Goal: Task Accomplishment & Management: Complete application form

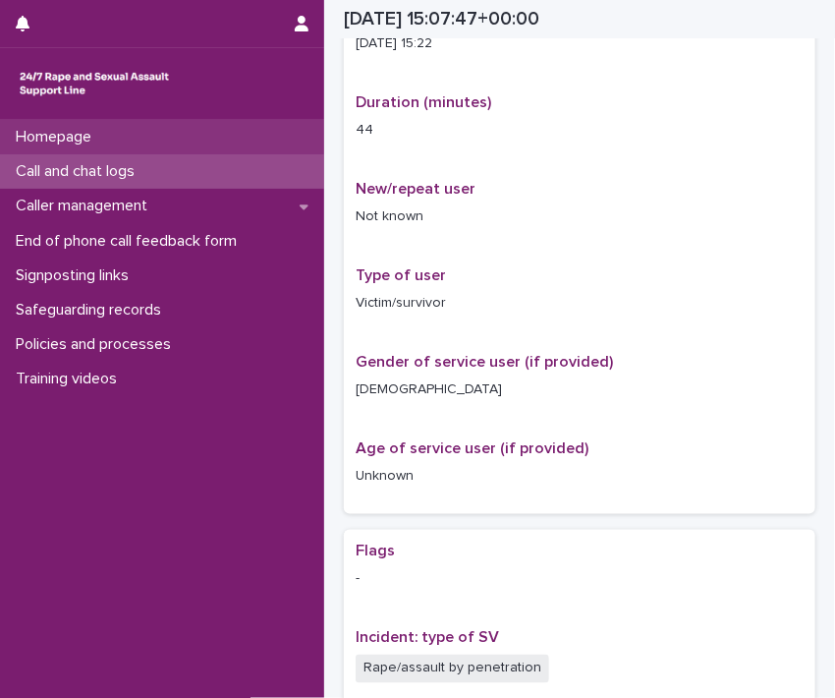
click at [148, 135] on div "Homepage" at bounding box center [162, 137] width 324 height 34
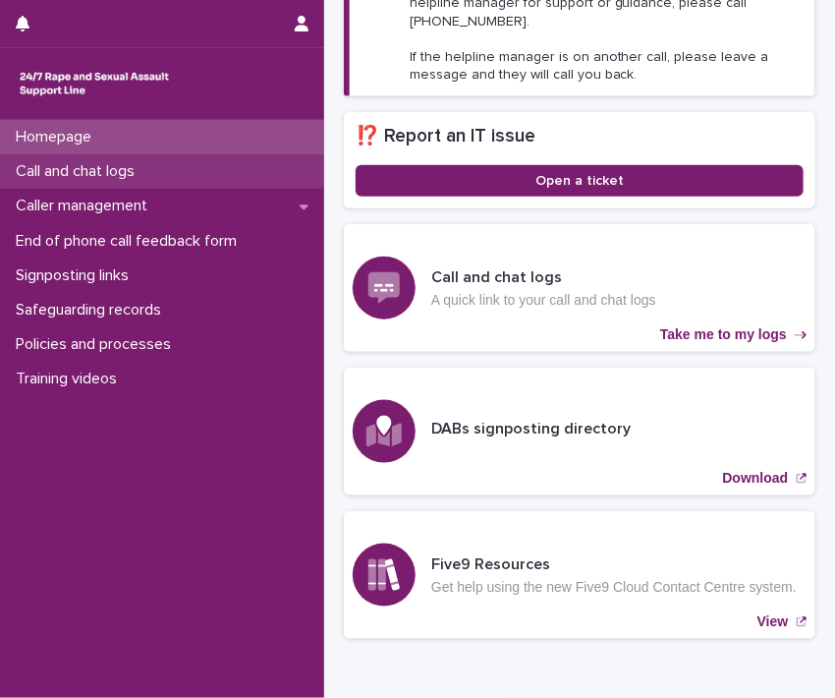
scroll to position [463, 0]
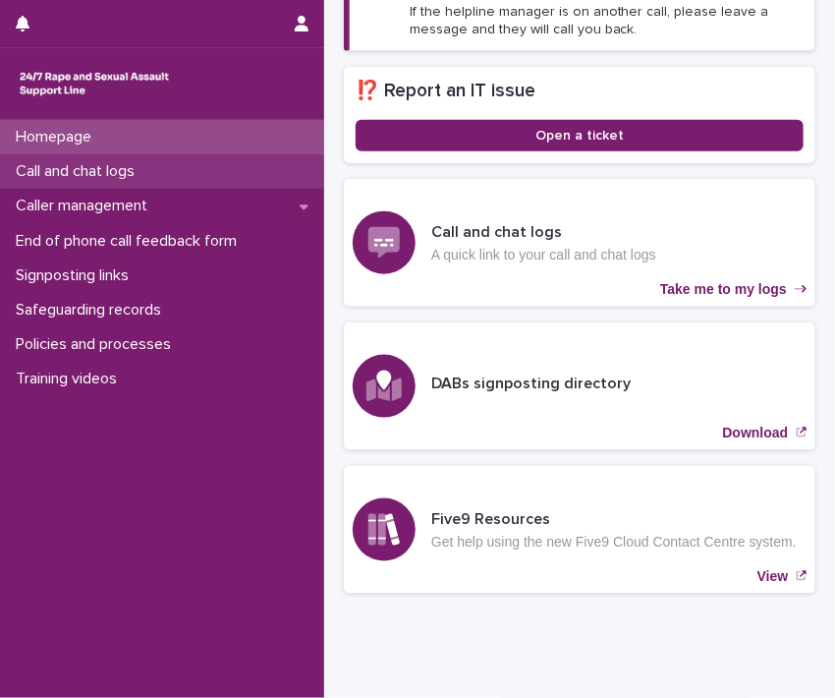
click at [149, 175] on p "Call and chat logs" at bounding box center [79, 171] width 142 height 19
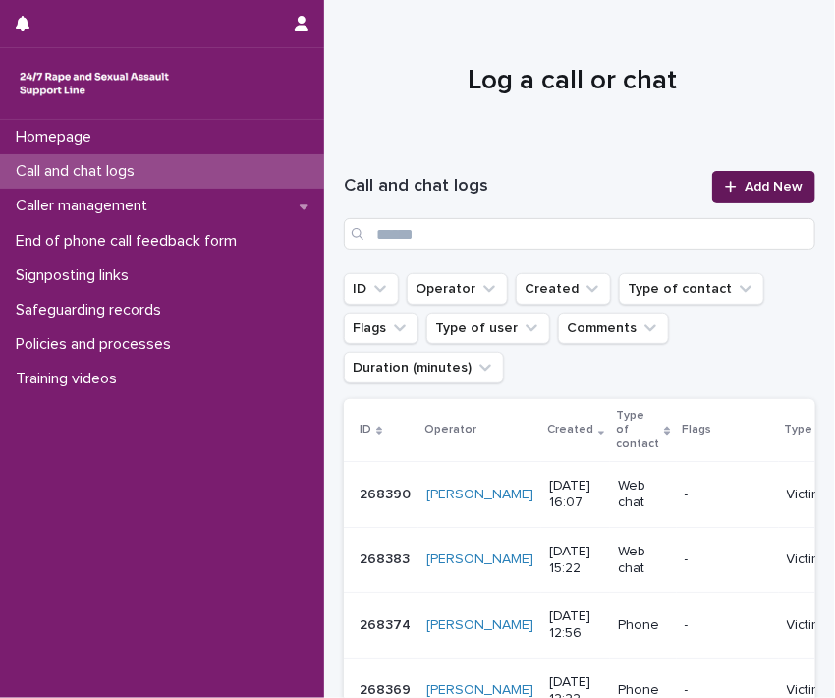
click at [768, 185] on span "Add New" at bounding box center [774, 187] width 58 height 14
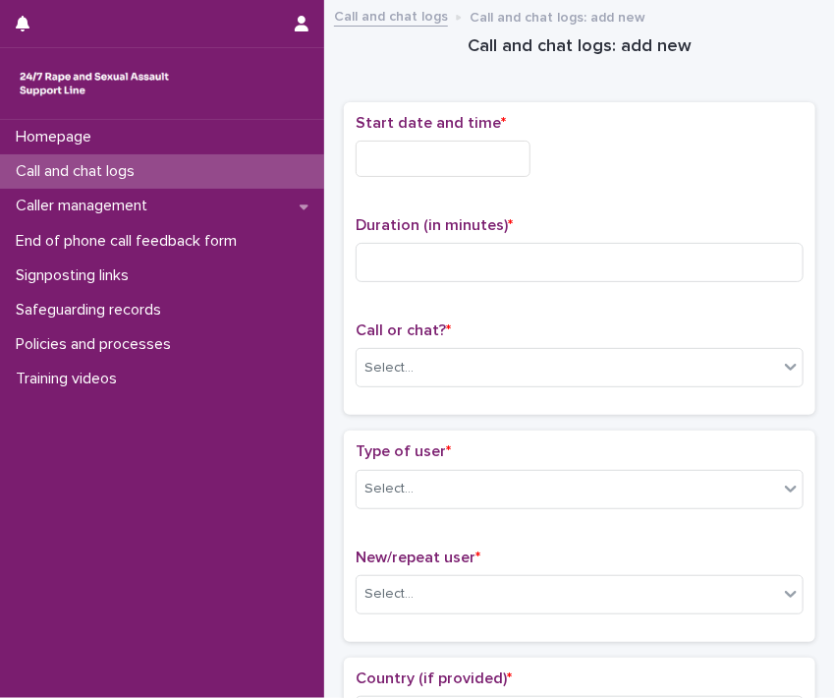
click at [455, 153] on input "text" at bounding box center [443, 159] width 175 height 36
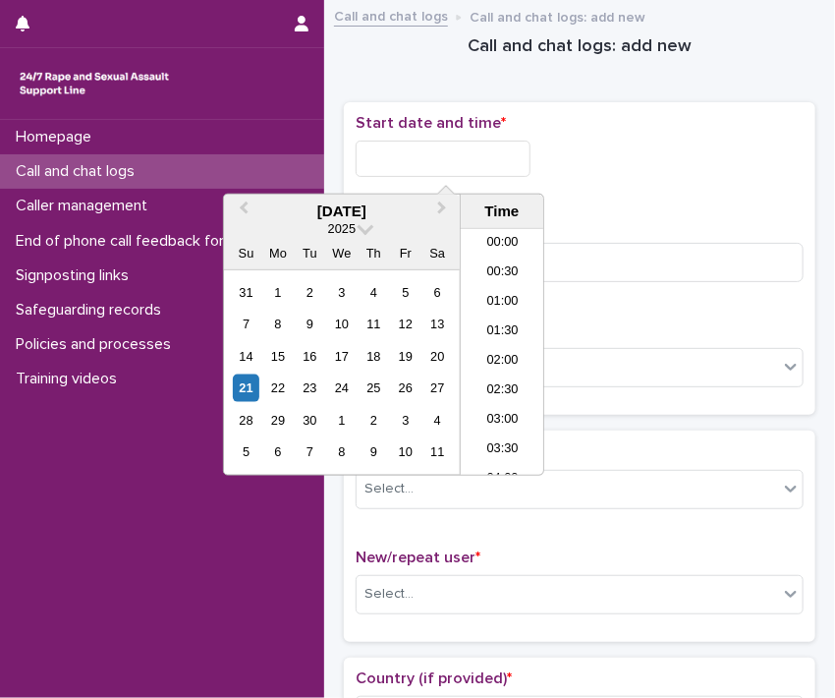
scroll to position [865, 0]
click at [241, 393] on div "21" at bounding box center [246, 387] width 27 height 27
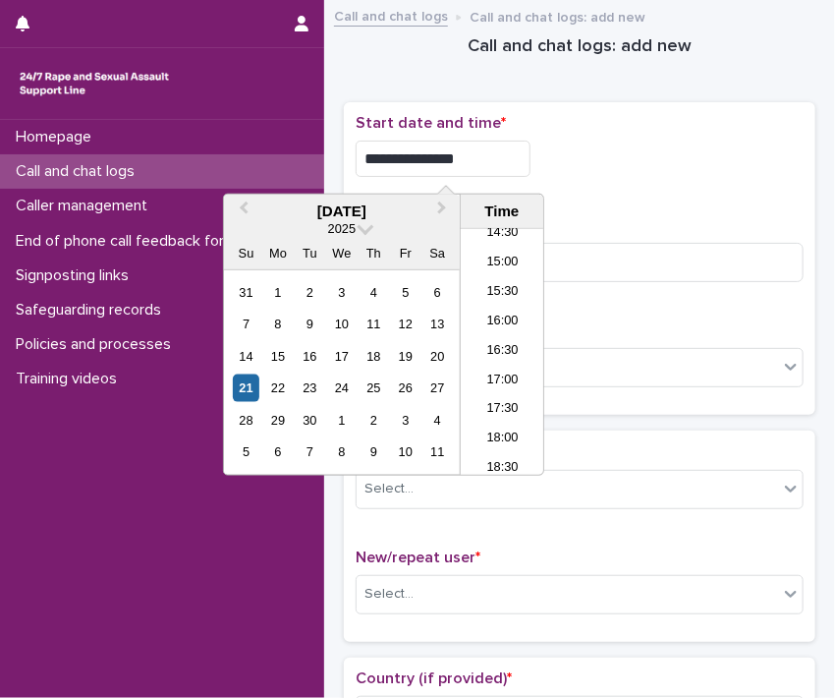
drag, startPoint x: 431, startPoint y: 154, endPoint x: 536, endPoint y: 153, distance: 104.2
click at [531, 153] on input "**********" at bounding box center [443, 159] width 175 height 36
type input "**********"
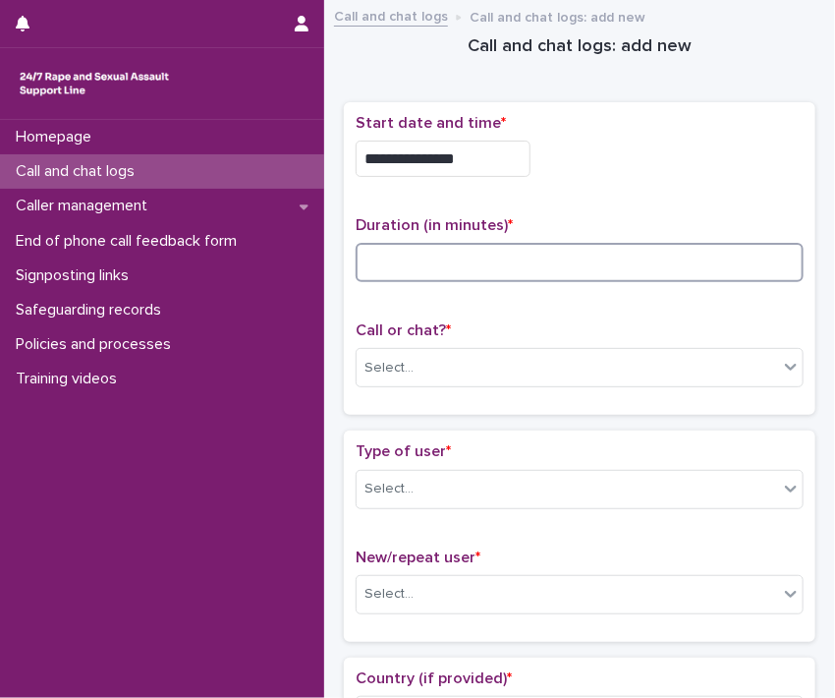
drag, startPoint x: 605, startPoint y: 268, endPoint x: 606, endPoint y: 281, distance: 12.8
click at [605, 265] on input at bounding box center [580, 262] width 448 height 39
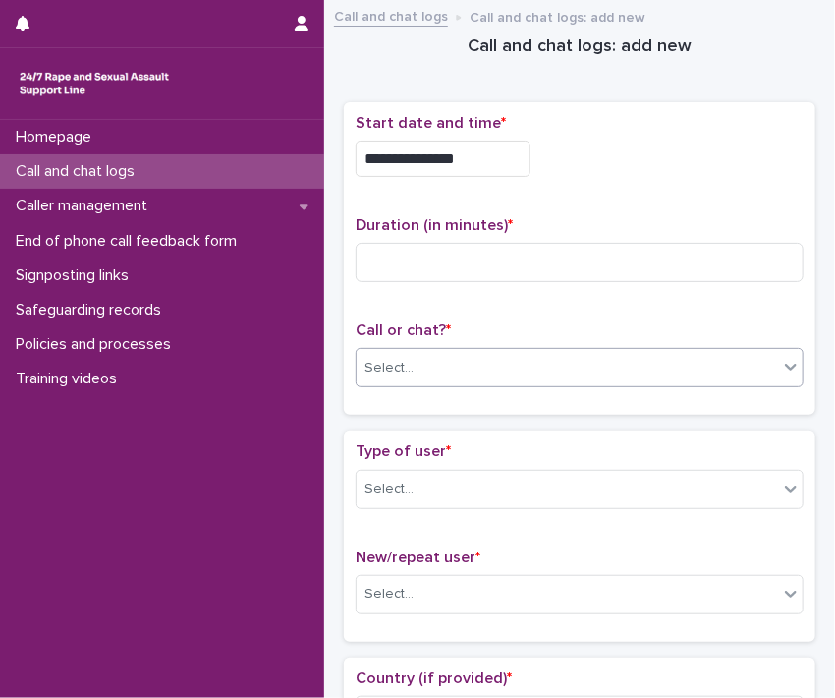
click at [614, 360] on div "Select..." at bounding box center [568, 368] width 422 height 32
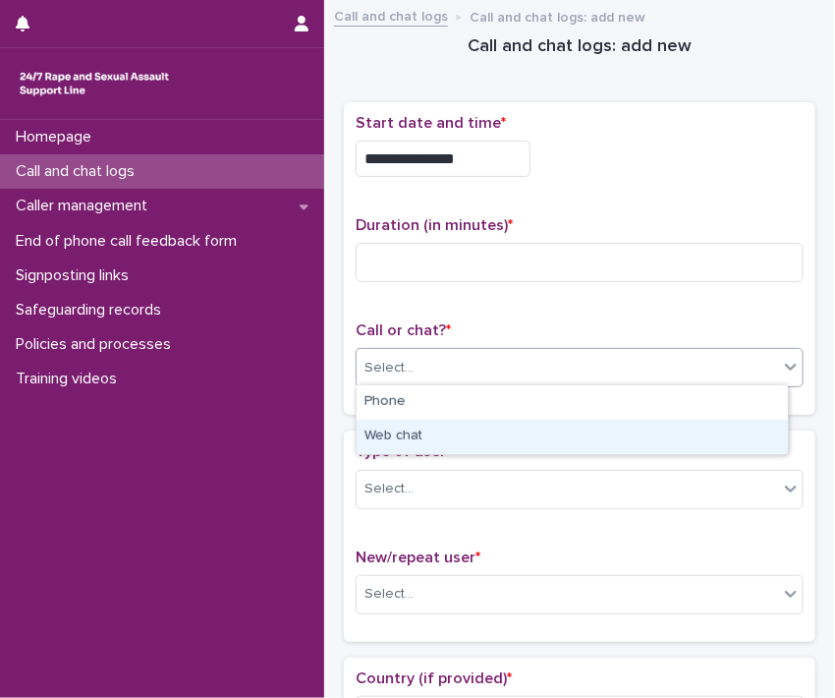
click at [670, 434] on div "Web chat" at bounding box center [572, 437] width 431 height 34
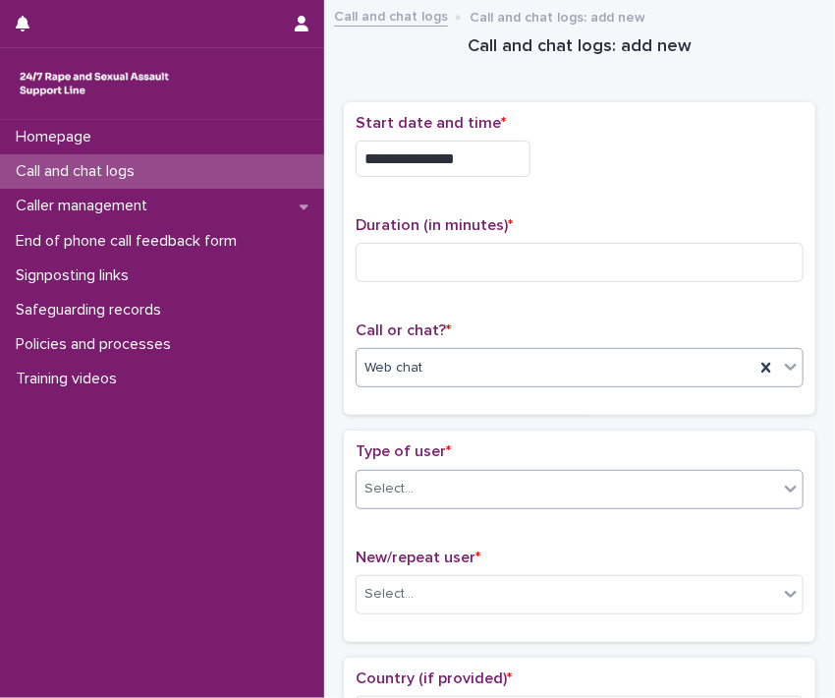
click at [781, 488] on icon at bounding box center [791, 489] width 20 height 20
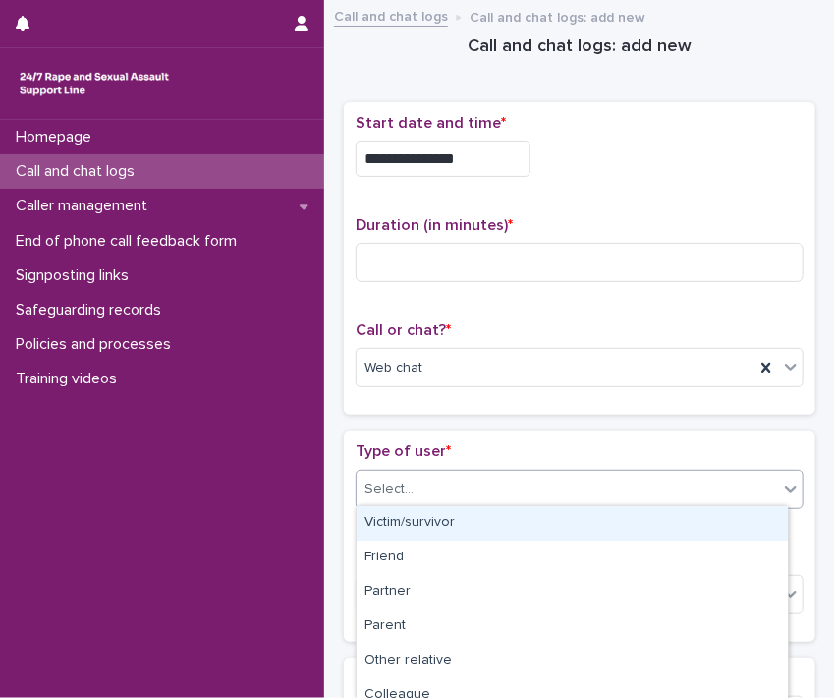
click at [735, 519] on div "Victim/survivor" at bounding box center [572, 523] width 431 height 34
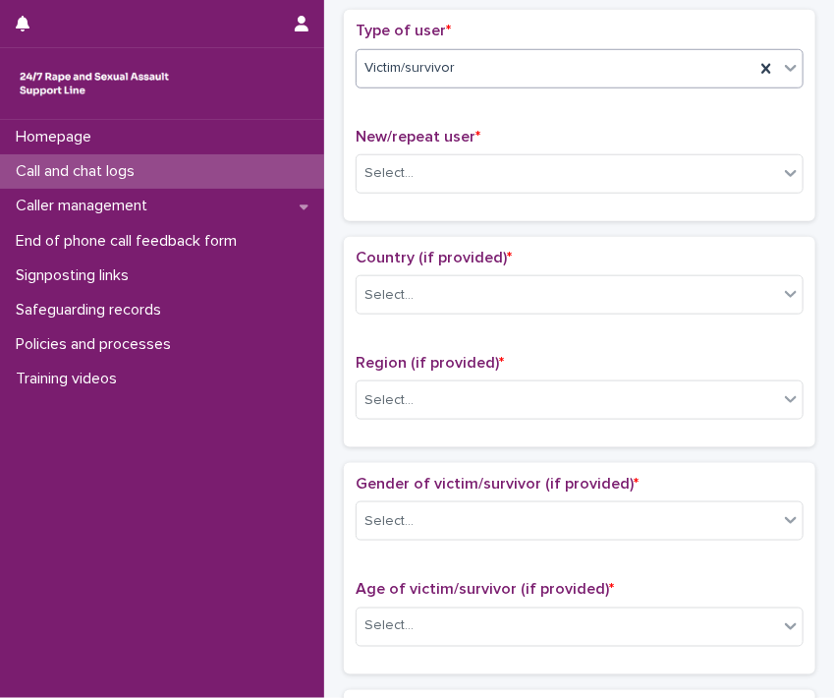
scroll to position [436, 0]
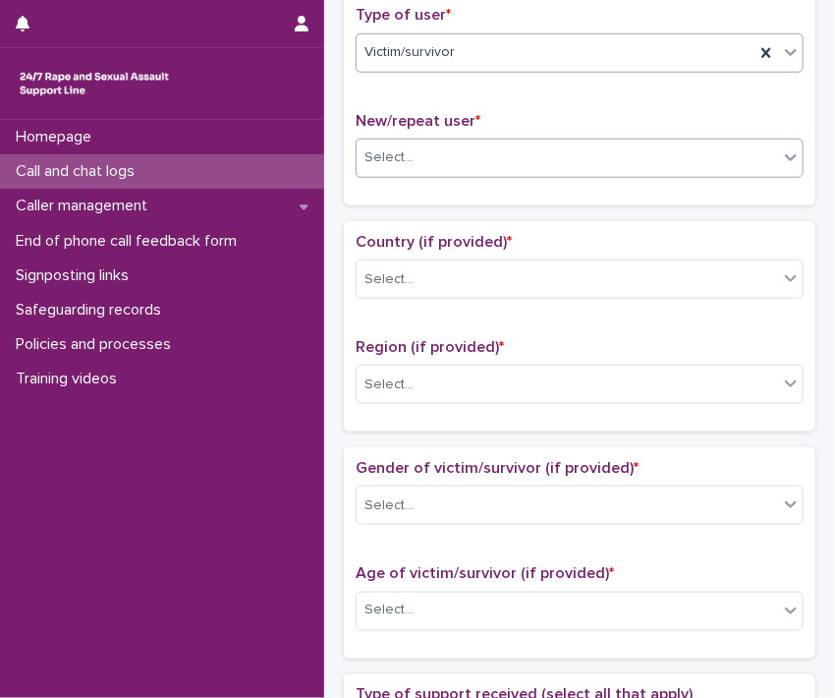
click at [781, 155] on icon at bounding box center [791, 157] width 20 height 20
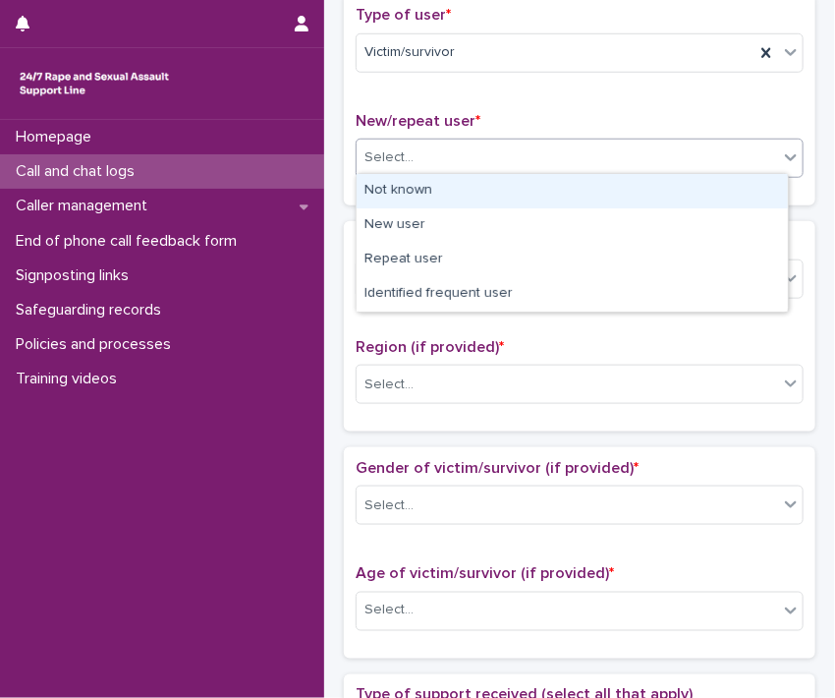
click at [738, 188] on div "Not known" at bounding box center [572, 191] width 431 height 34
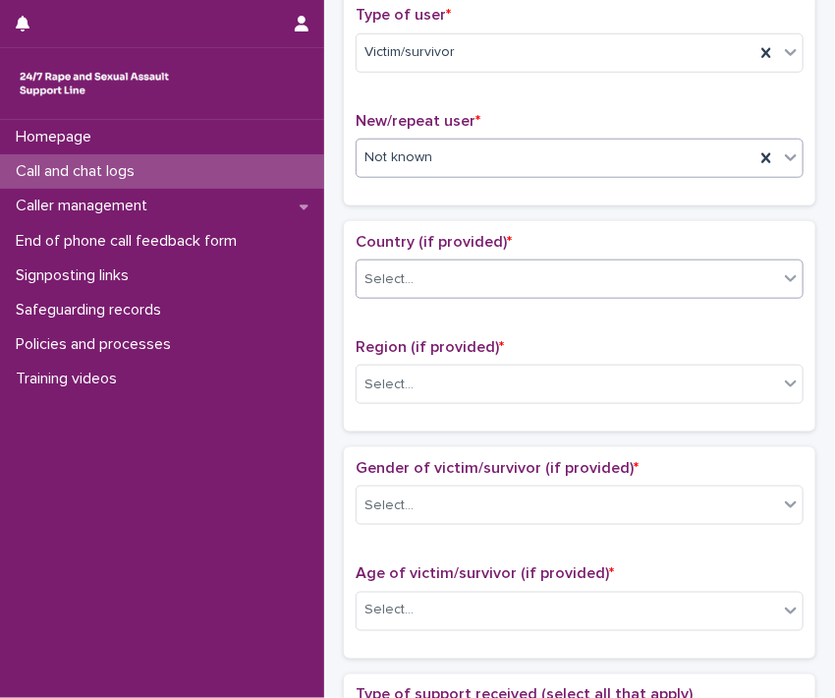
click at [754, 276] on div "Select..." at bounding box center [568, 279] width 422 height 32
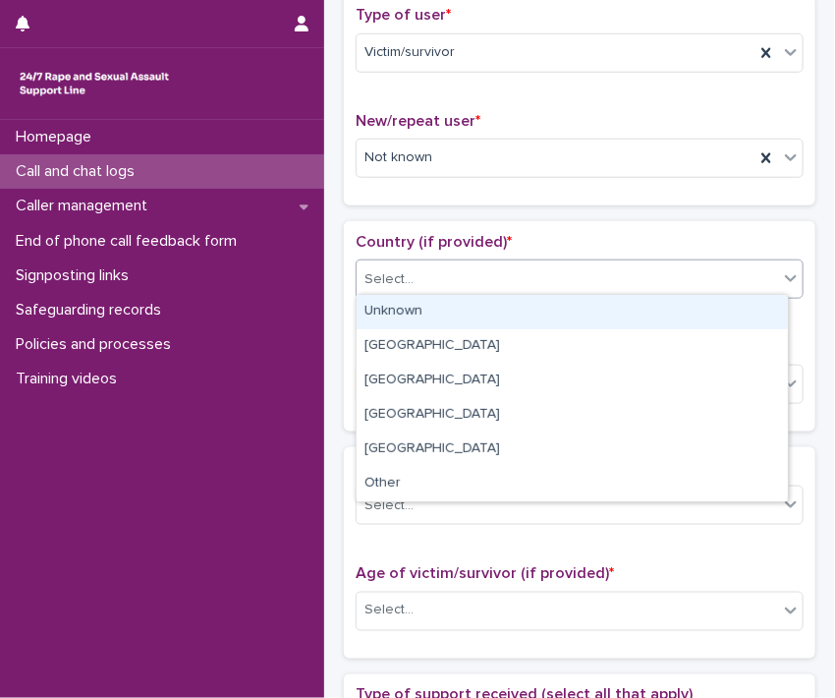
click at [723, 315] on div "Unknown" at bounding box center [572, 312] width 431 height 34
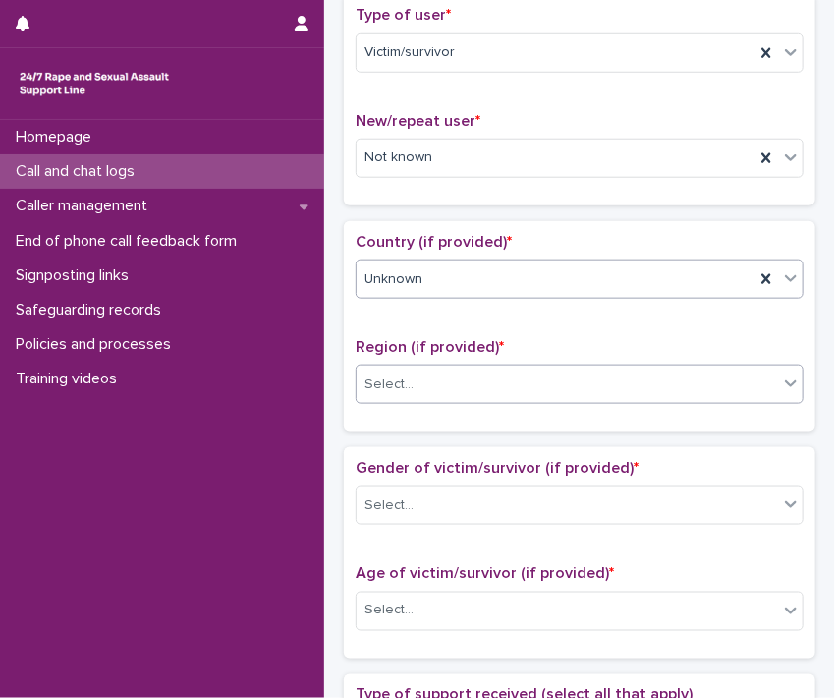
click at [751, 387] on div "Select..." at bounding box center [568, 385] width 422 height 32
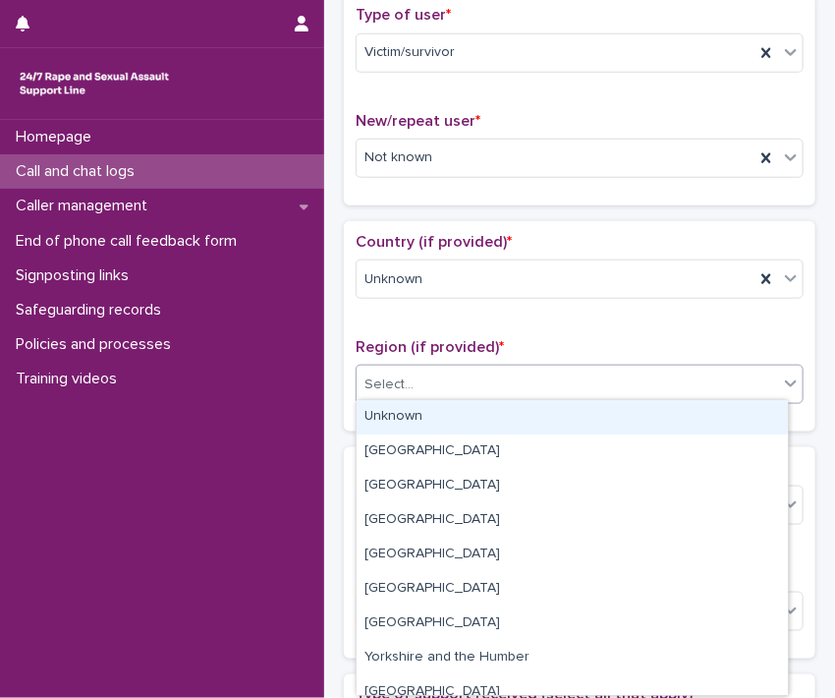
click at [734, 418] on div "Unknown" at bounding box center [572, 417] width 431 height 34
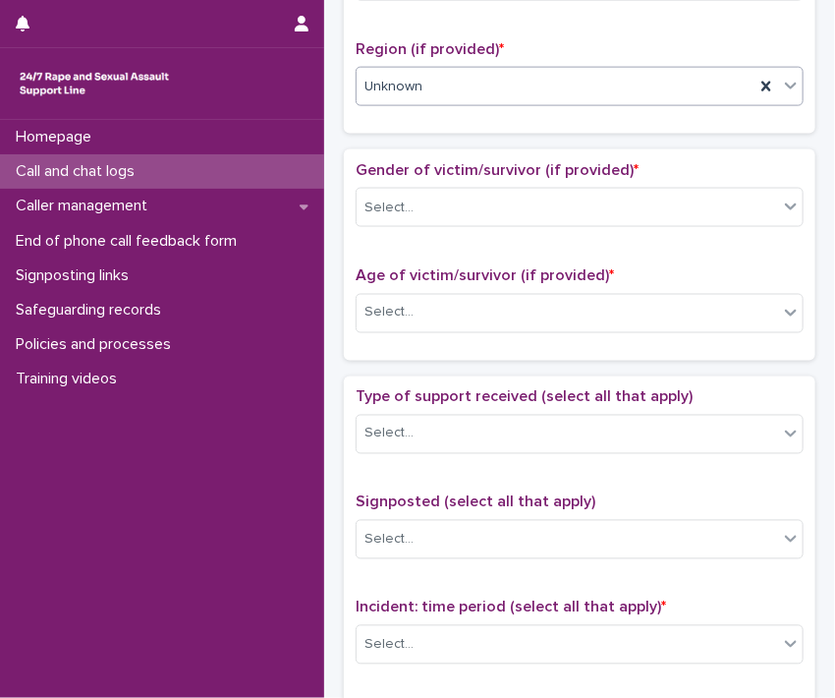
scroll to position [788, 0]
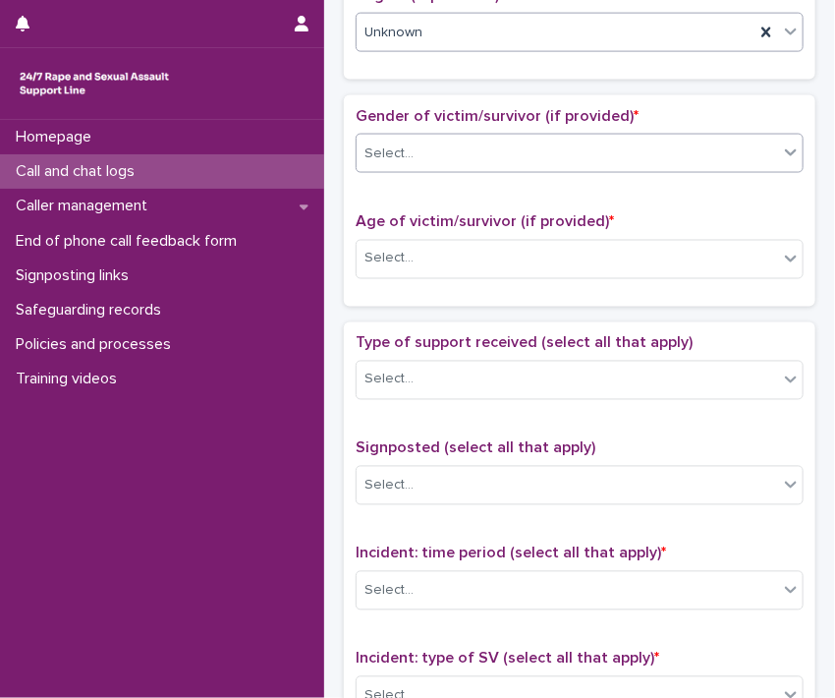
click at [746, 148] on div "Select..." at bounding box center [568, 154] width 422 height 32
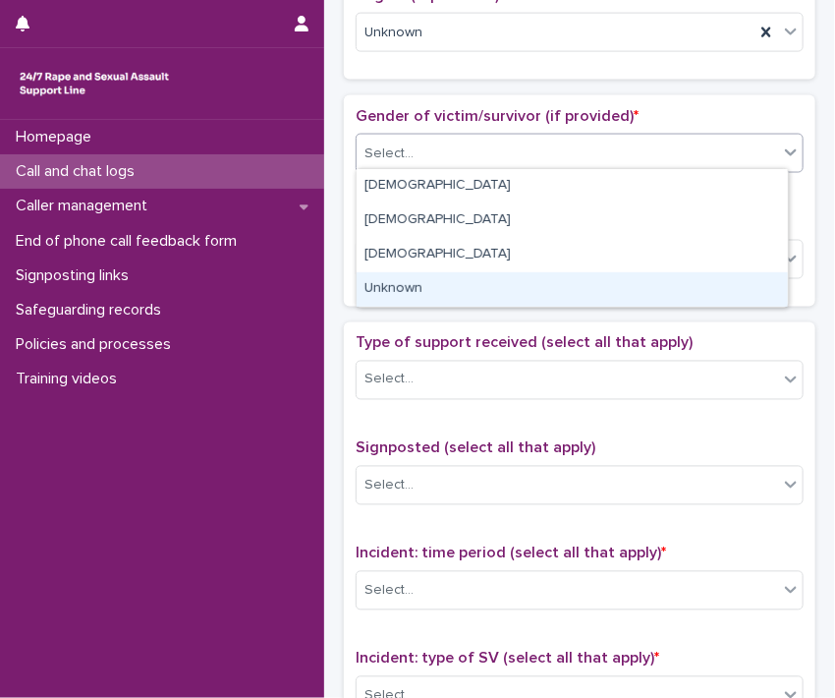
click at [690, 284] on div "Unknown" at bounding box center [572, 289] width 431 height 34
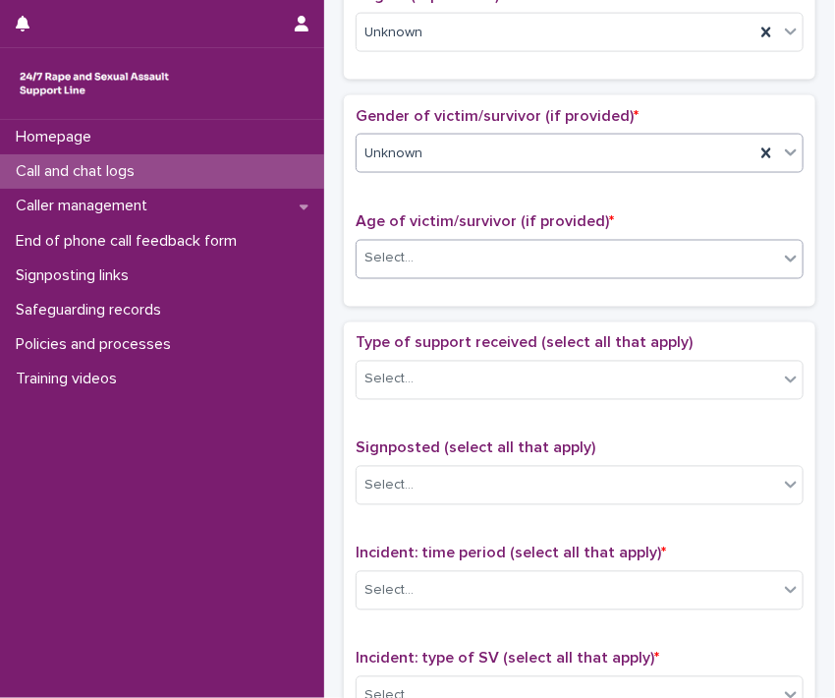
click at [744, 248] on div "Select..." at bounding box center [568, 259] width 422 height 32
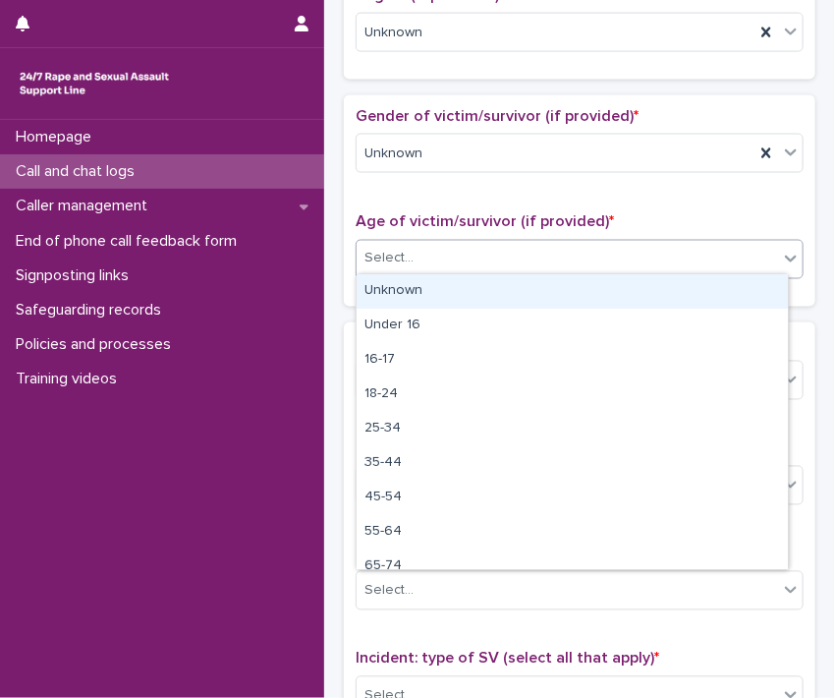
click at [702, 280] on div "Unknown" at bounding box center [572, 291] width 431 height 34
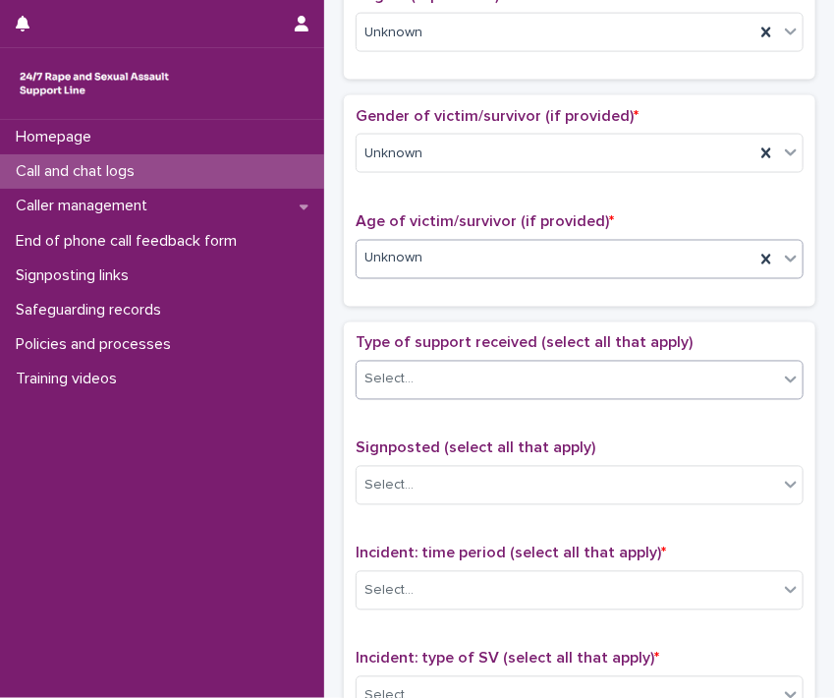
click at [714, 371] on div "Select..." at bounding box center [568, 380] width 422 height 32
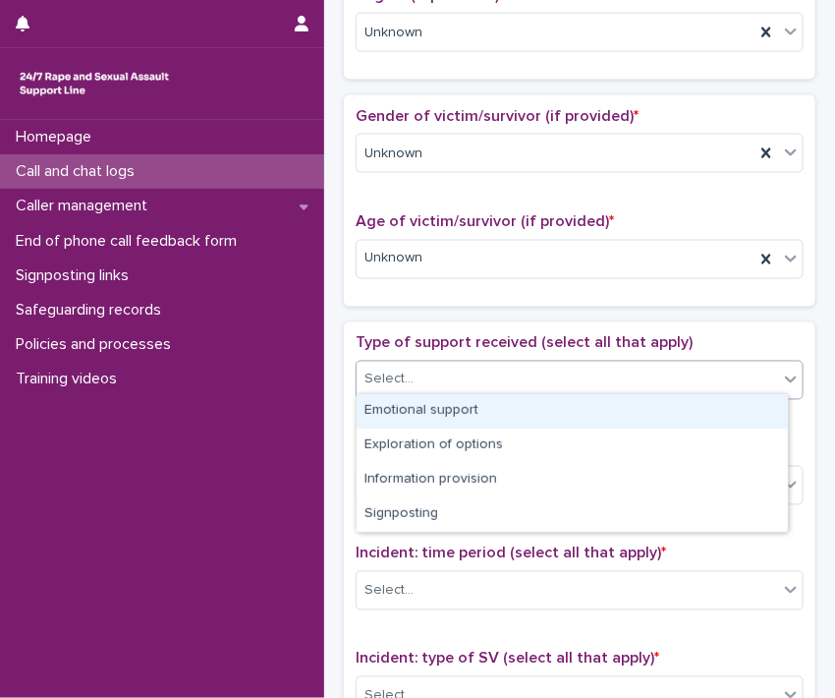
drag, startPoint x: 623, startPoint y: 420, endPoint x: 633, endPoint y: 418, distance: 10.0
click at [623, 419] on div "Emotional support" at bounding box center [572, 411] width 431 height 34
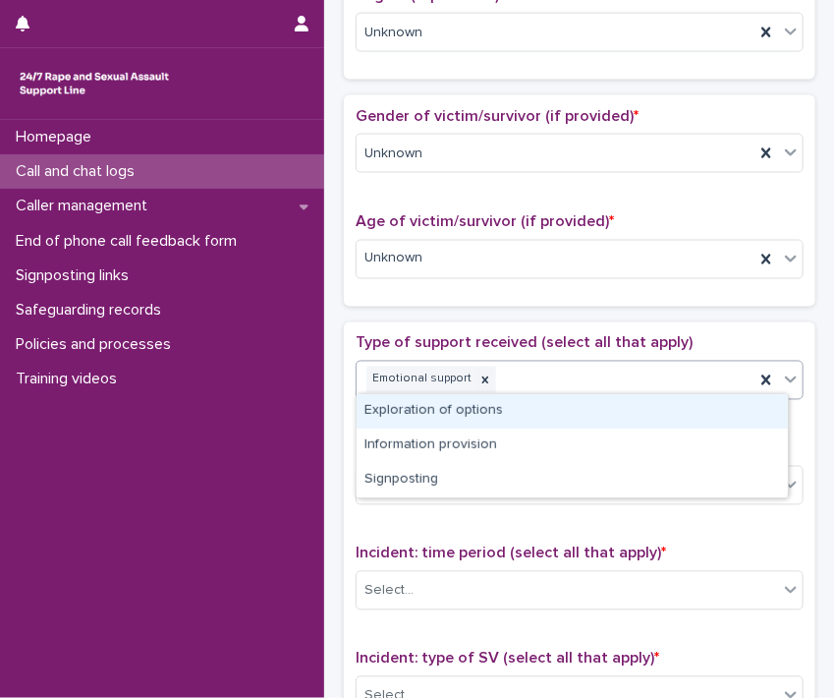
click at [781, 375] on icon at bounding box center [791, 380] width 20 height 20
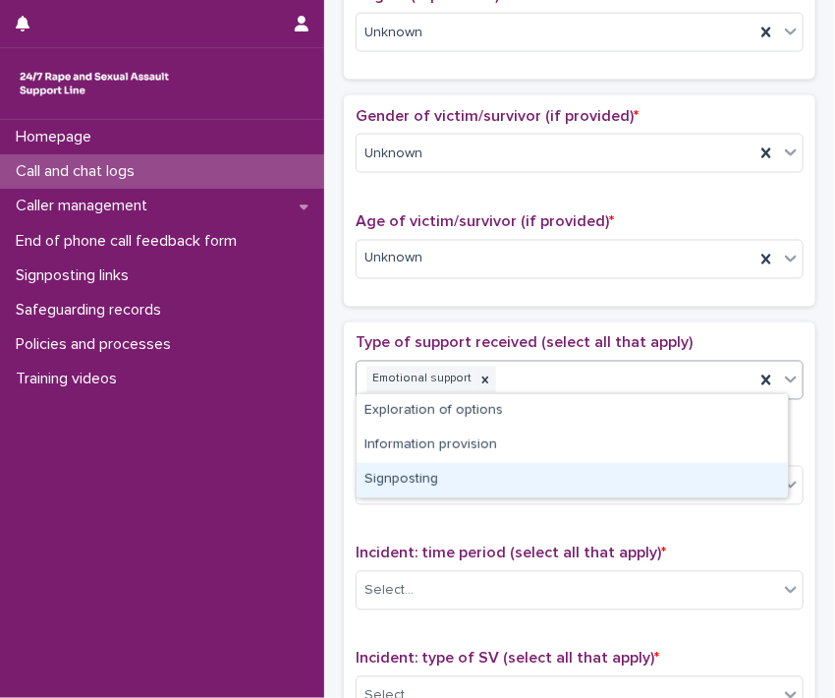
click at [711, 479] on div "Signposting" at bounding box center [572, 480] width 431 height 34
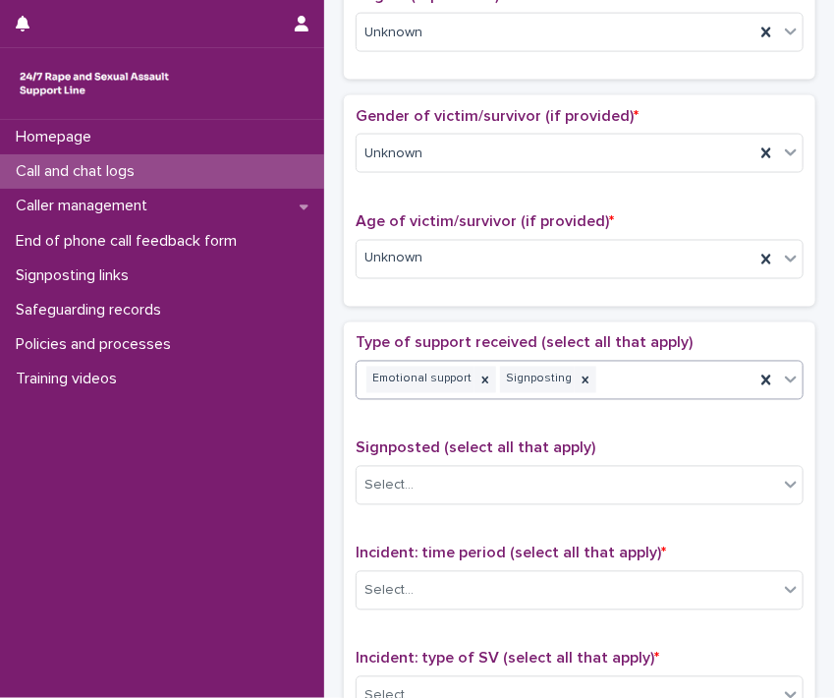
scroll to position [1050, 0]
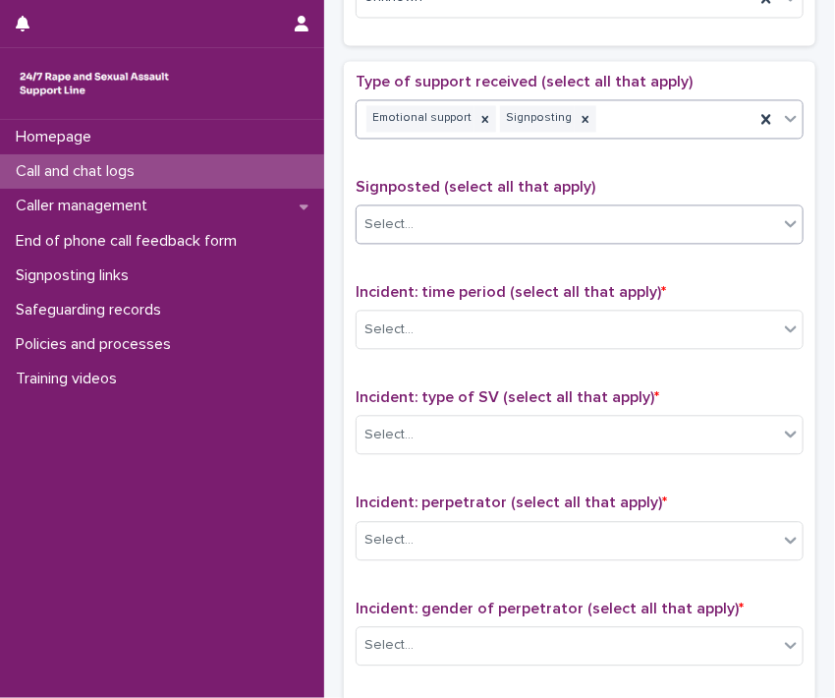
click at [761, 211] on div "Select..." at bounding box center [568, 224] width 422 height 32
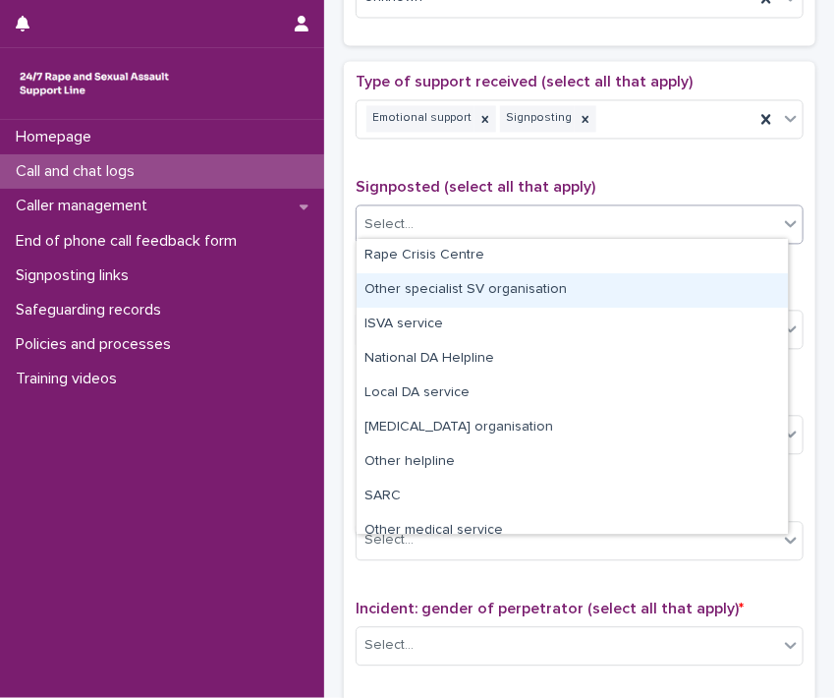
click at [700, 283] on div "Other specialist SV organisation" at bounding box center [572, 290] width 431 height 34
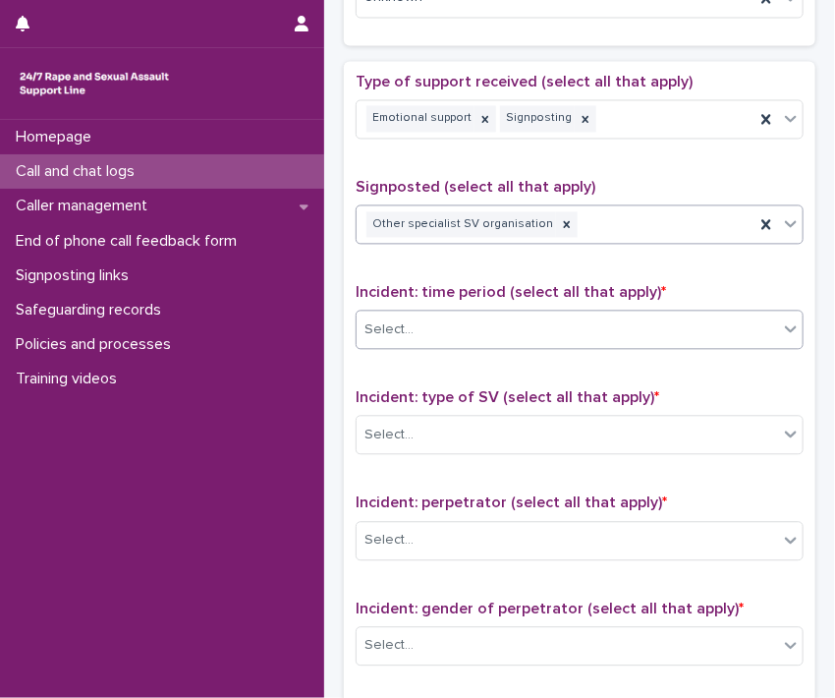
click at [781, 332] on div at bounding box center [791, 328] width 24 height 35
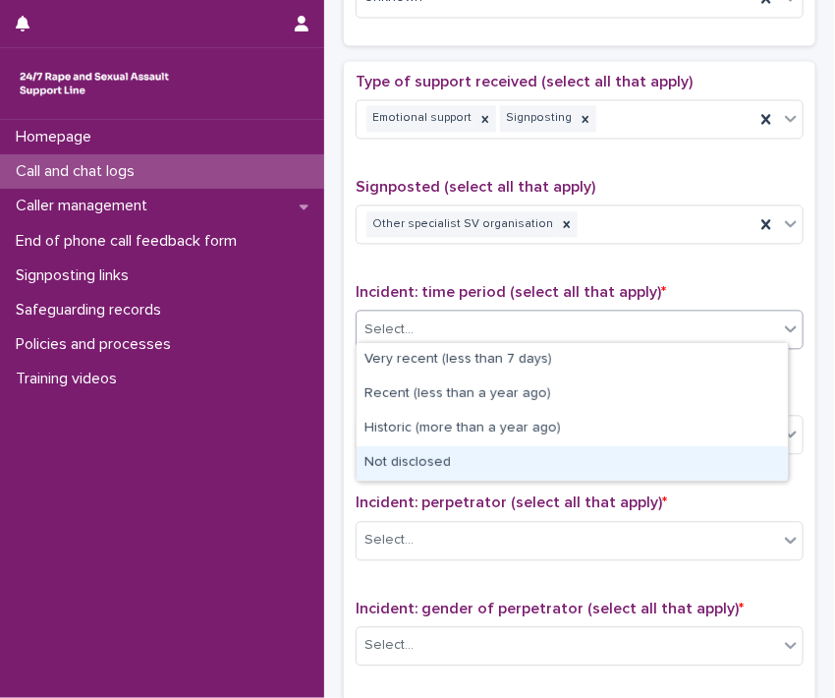
click at [720, 475] on div "Not disclosed" at bounding box center [572, 463] width 431 height 34
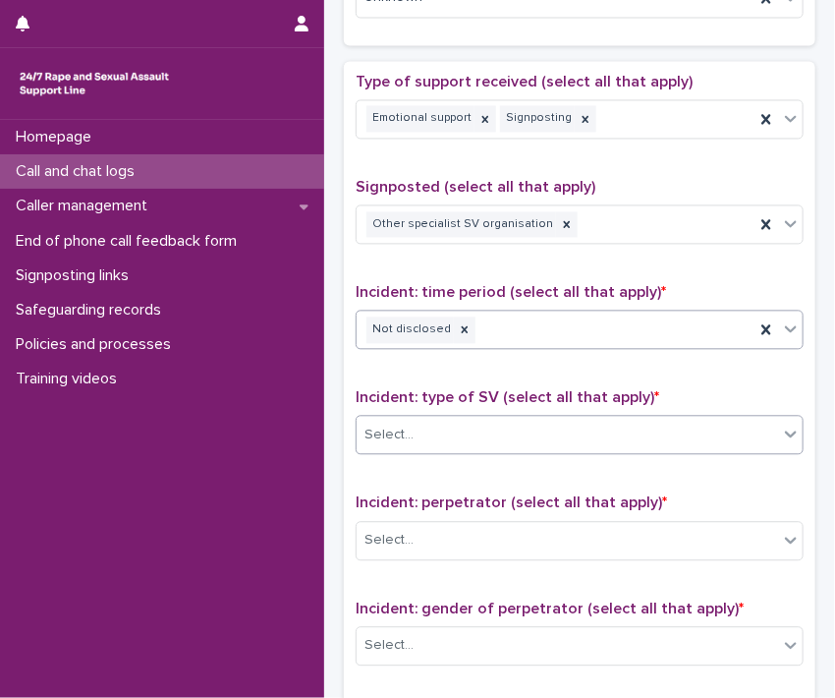
click at [781, 427] on icon at bounding box center [791, 434] width 20 height 20
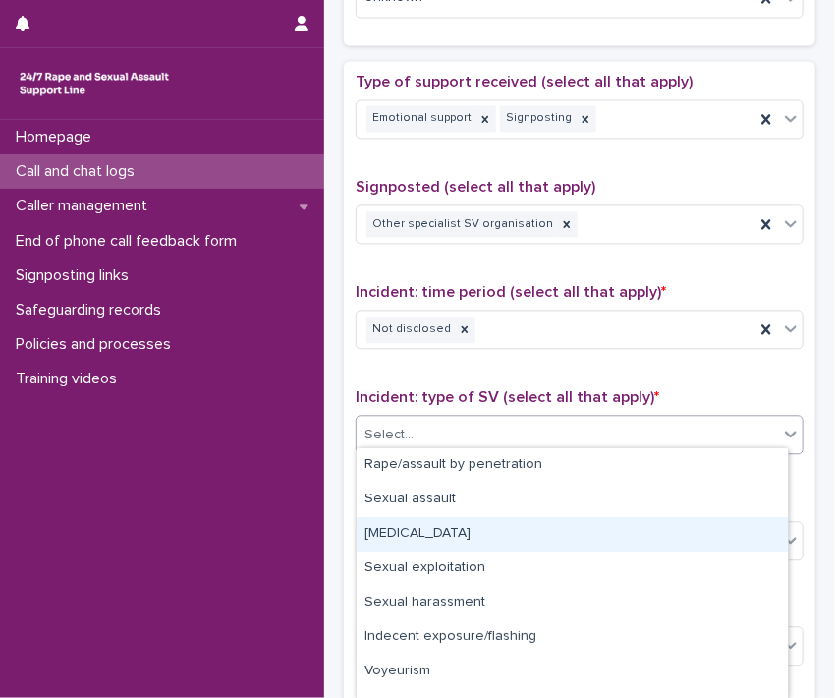
click at [718, 529] on div "[MEDICAL_DATA]" at bounding box center [572, 534] width 431 height 34
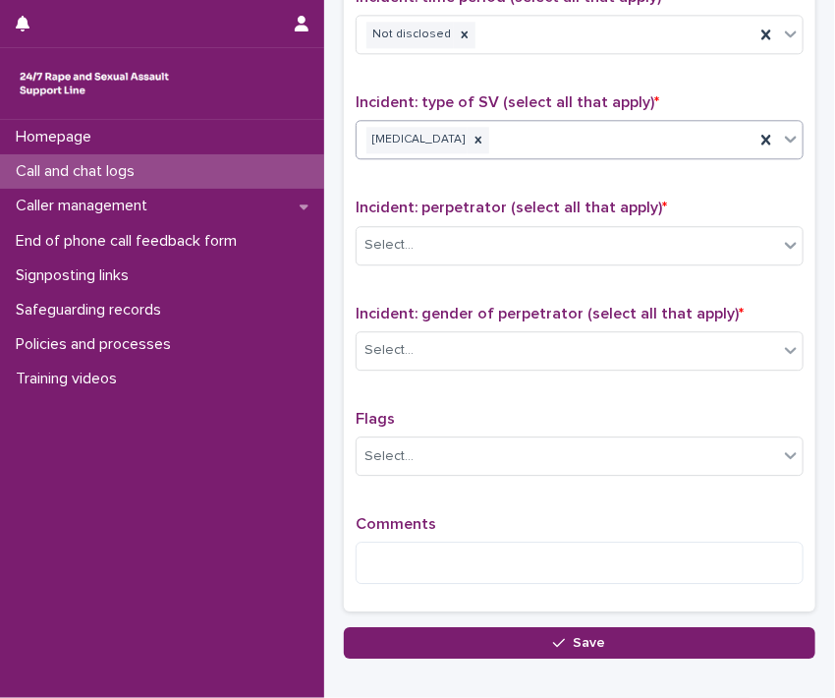
scroll to position [1362, 0]
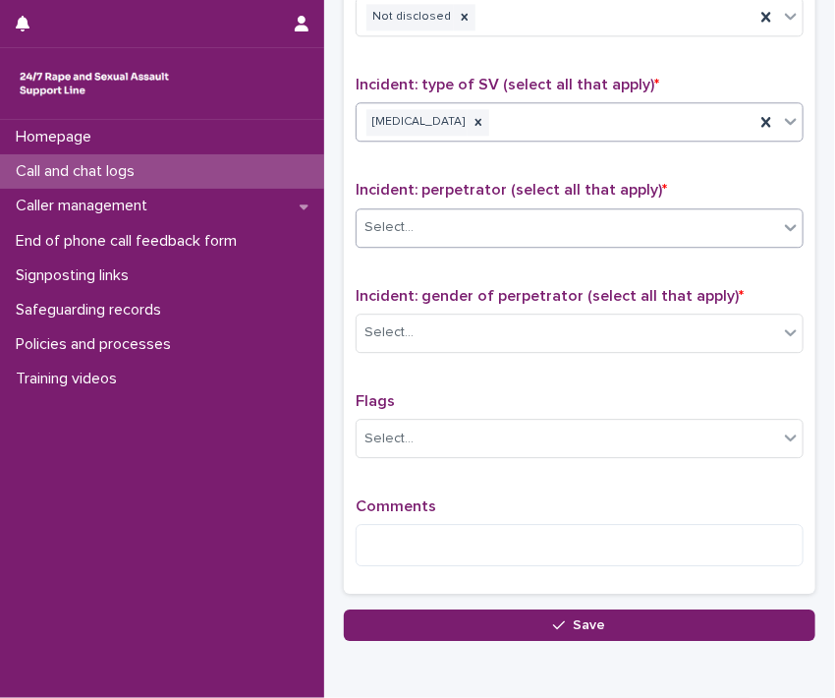
click at [756, 231] on div "Select..." at bounding box center [568, 227] width 422 height 32
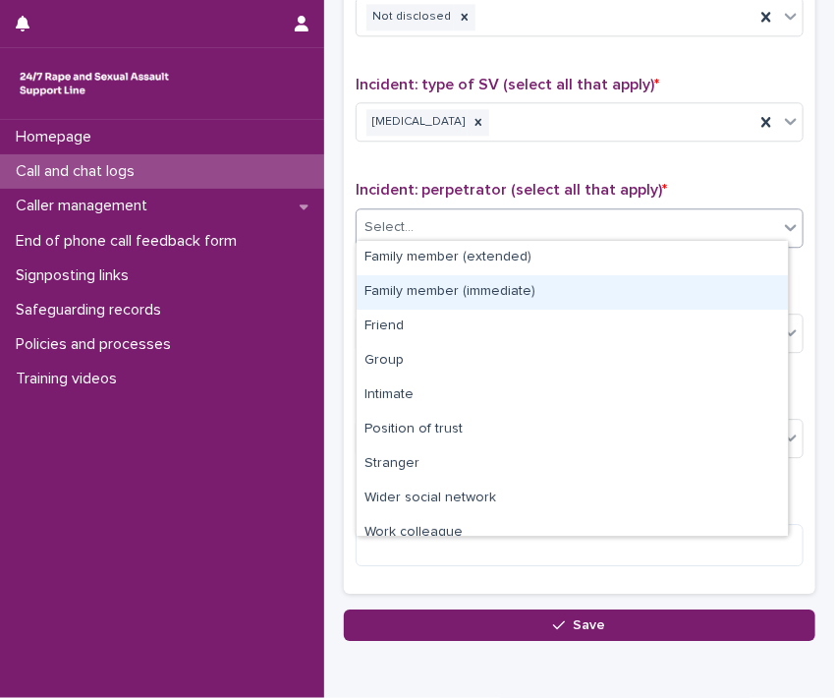
click at [729, 297] on div "Family member (immediate)" at bounding box center [572, 292] width 431 height 34
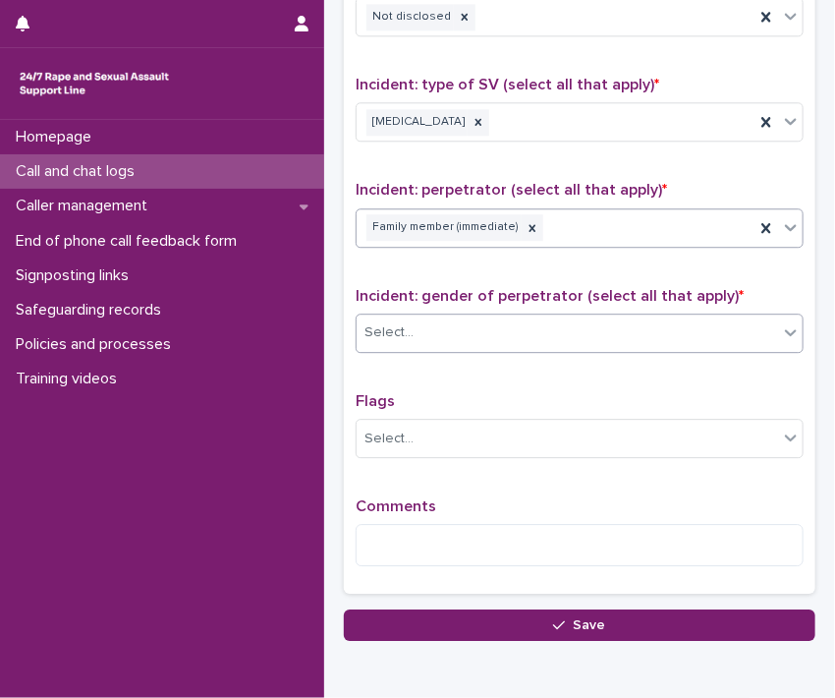
click at [781, 329] on icon at bounding box center [791, 332] width 20 height 20
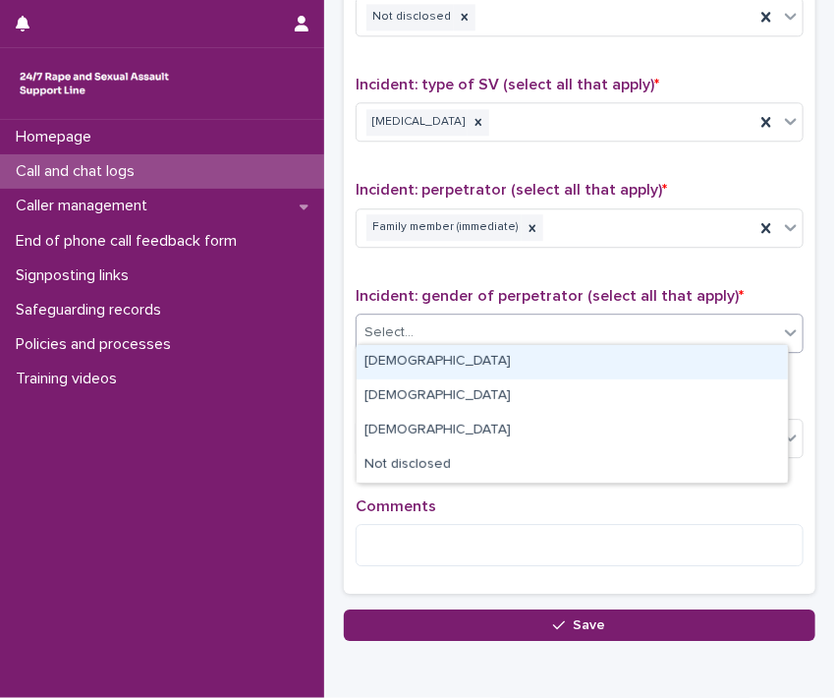
click at [730, 360] on div "[DEMOGRAPHIC_DATA]" at bounding box center [572, 362] width 431 height 34
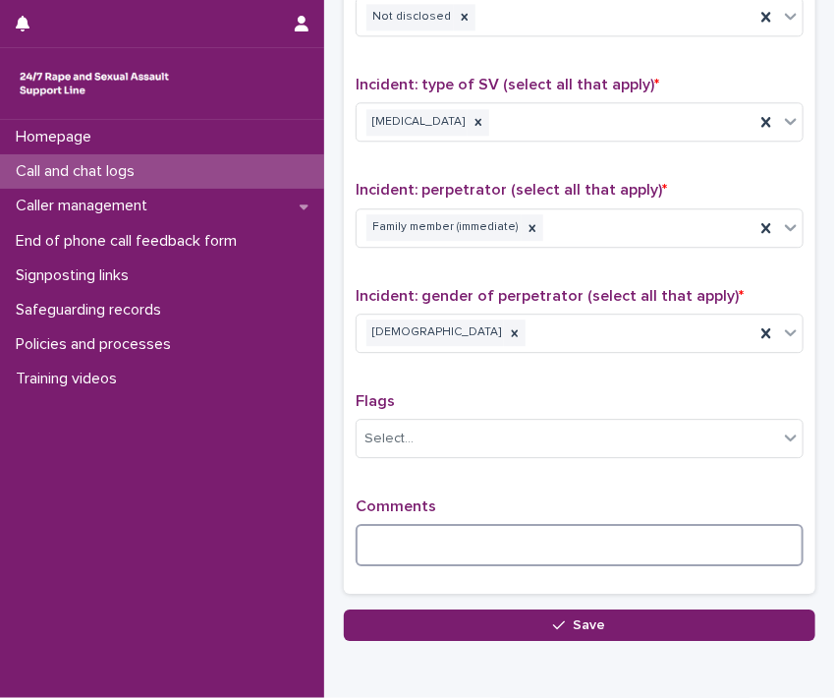
click at [654, 551] on textarea at bounding box center [580, 545] width 448 height 42
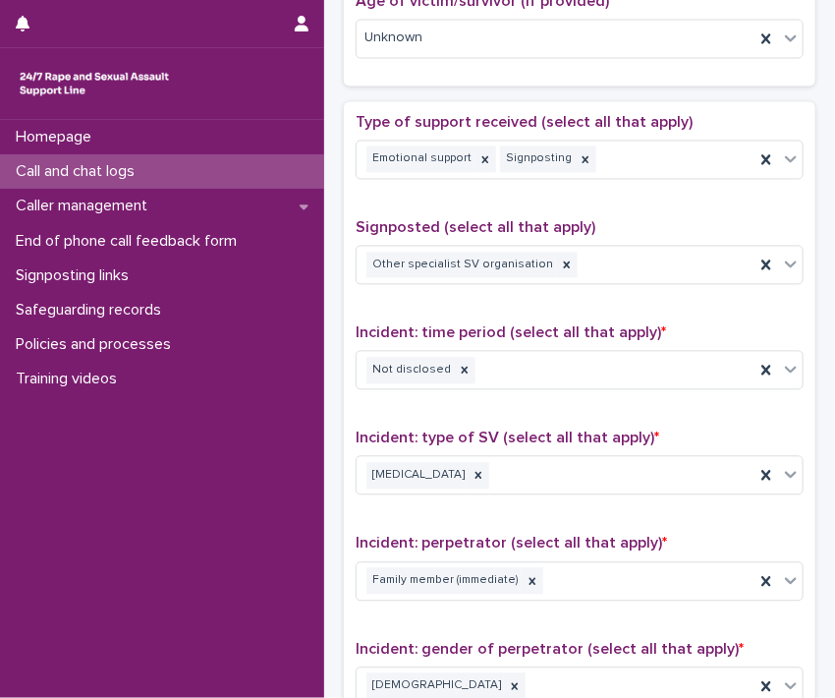
scroll to position [1102, 0]
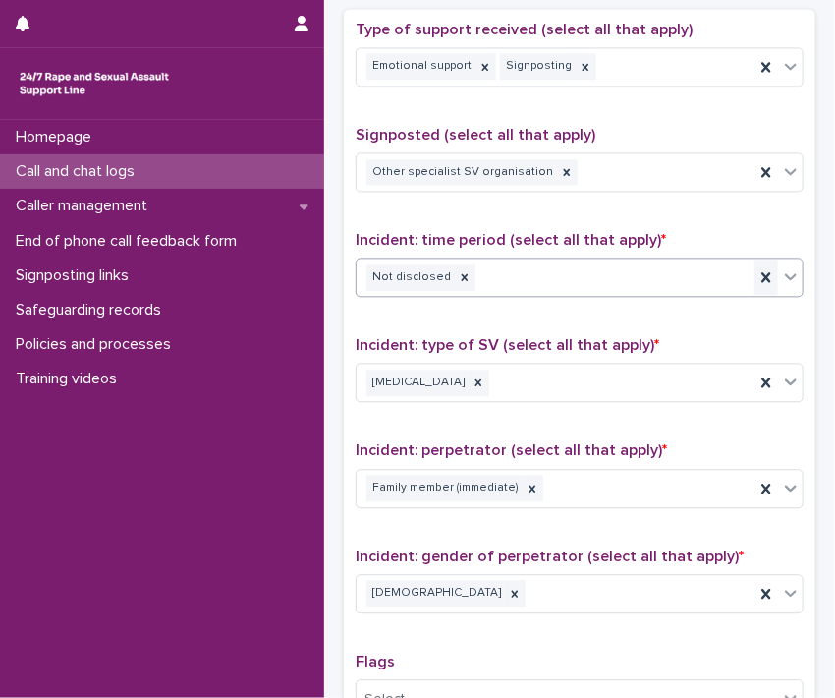
click at [757, 276] on icon at bounding box center [767, 277] width 20 height 20
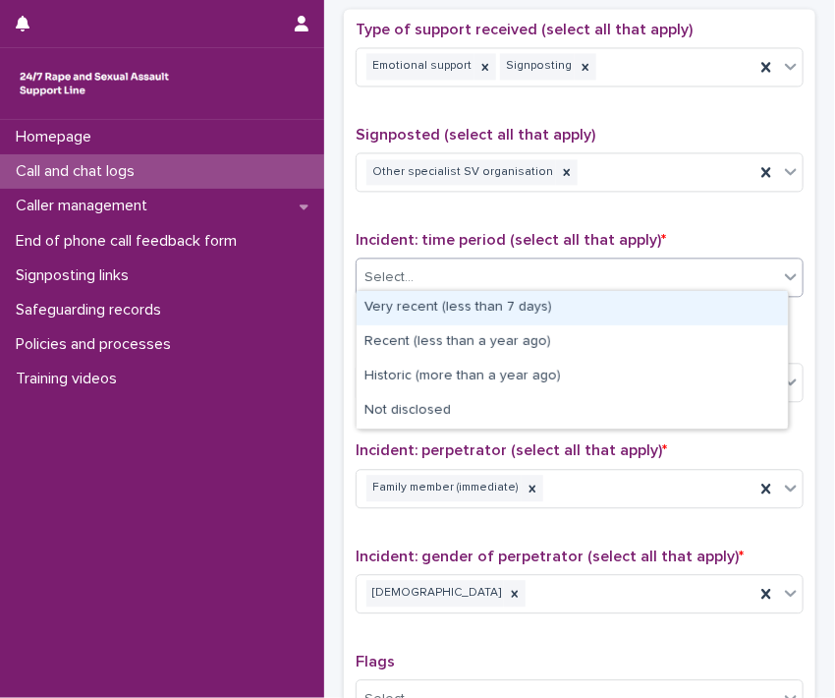
click at [781, 272] on icon at bounding box center [791, 276] width 20 height 20
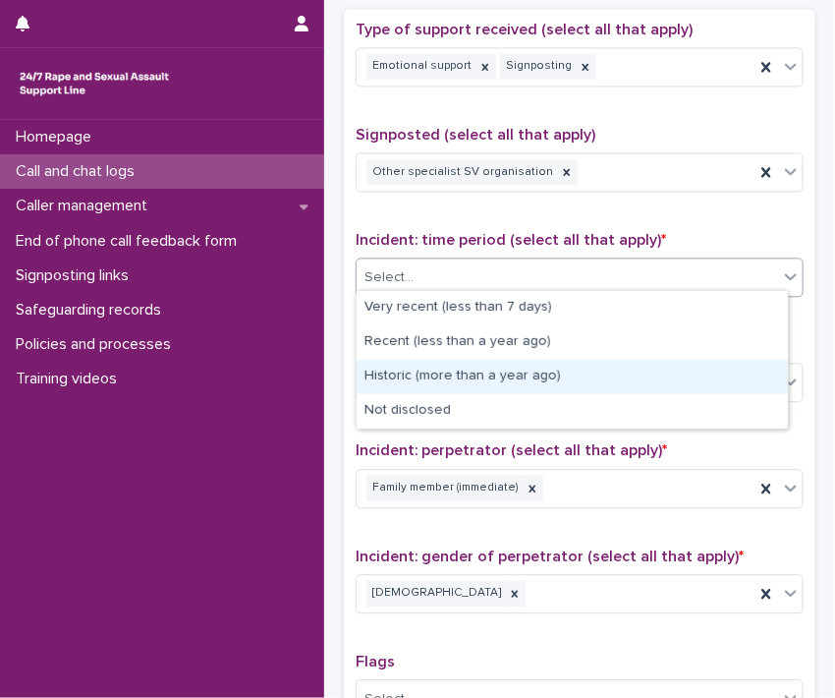
click at [730, 378] on div "Historic (more than a year ago)" at bounding box center [572, 377] width 431 height 34
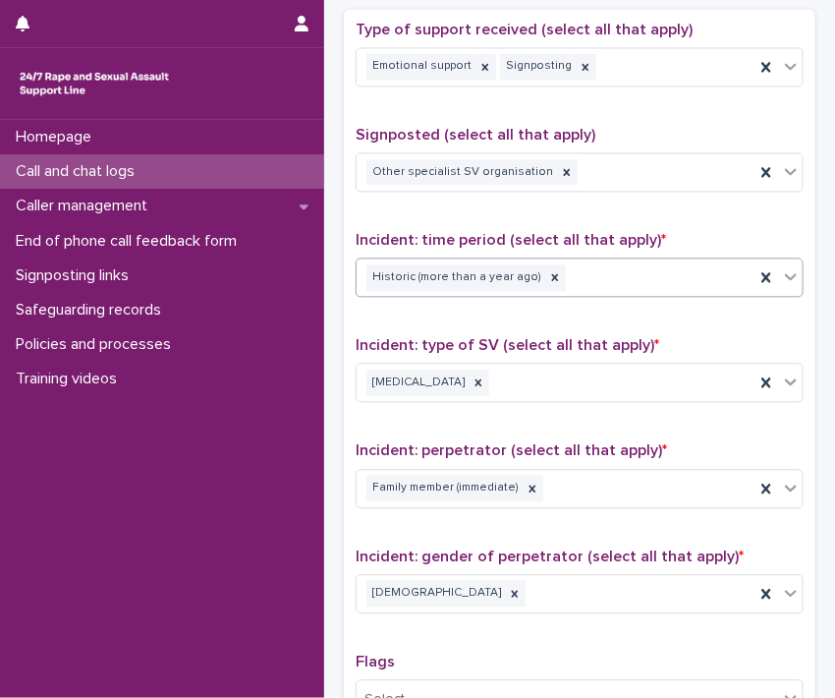
scroll to position [1451, 0]
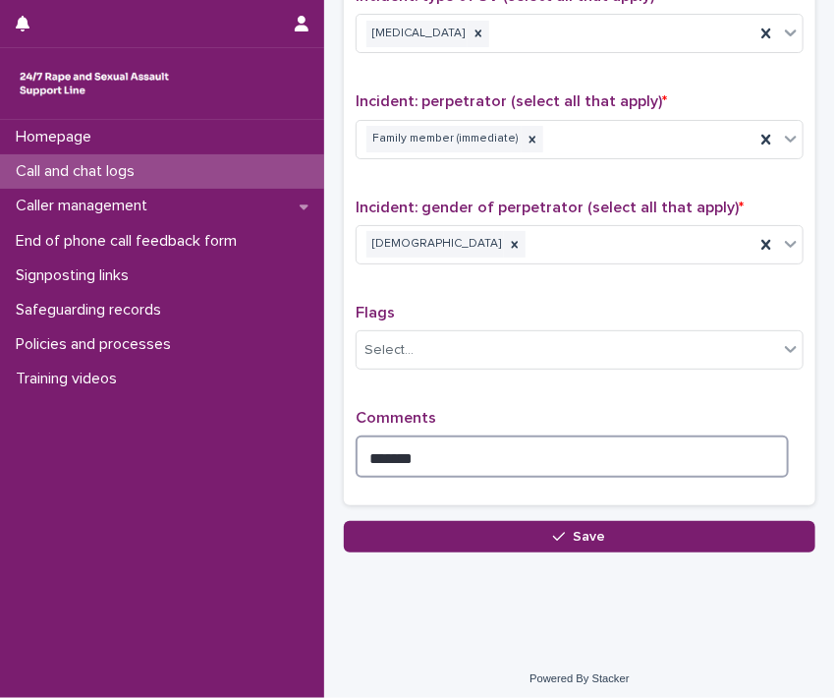
click at [590, 446] on textarea "******" at bounding box center [572, 456] width 433 height 42
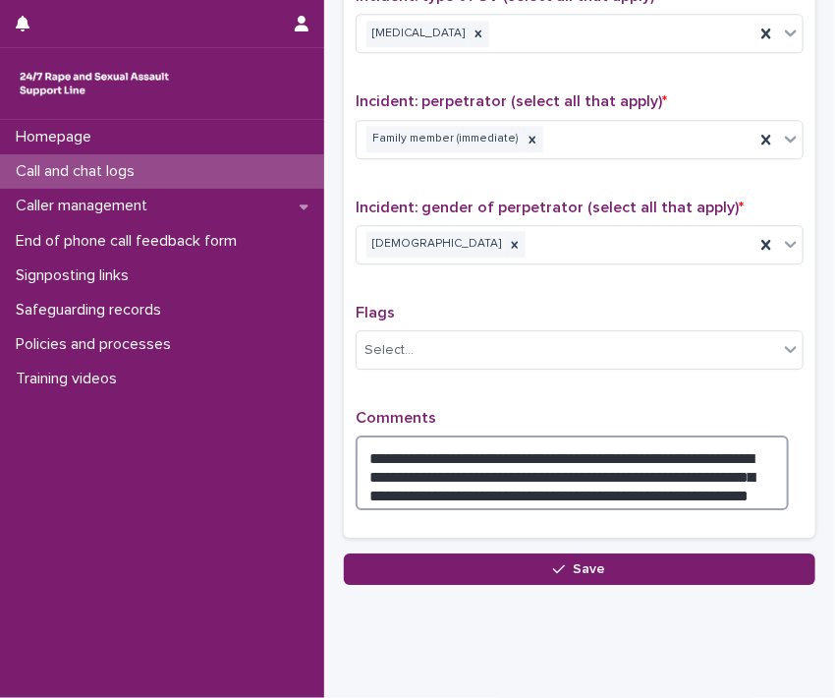
click at [612, 482] on textarea "**********" at bounding box center [572, 472] width 433 height 75
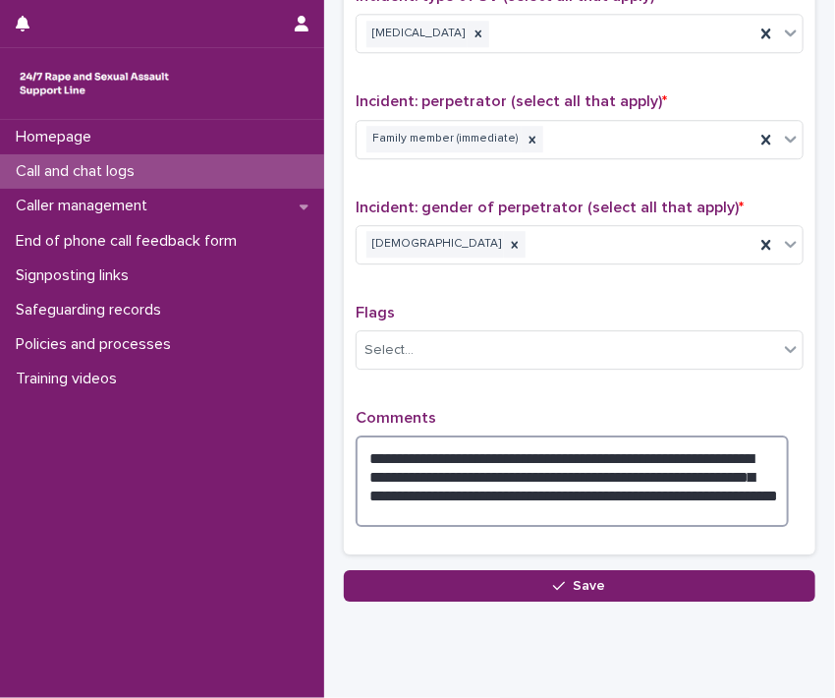
type textarea "**********"
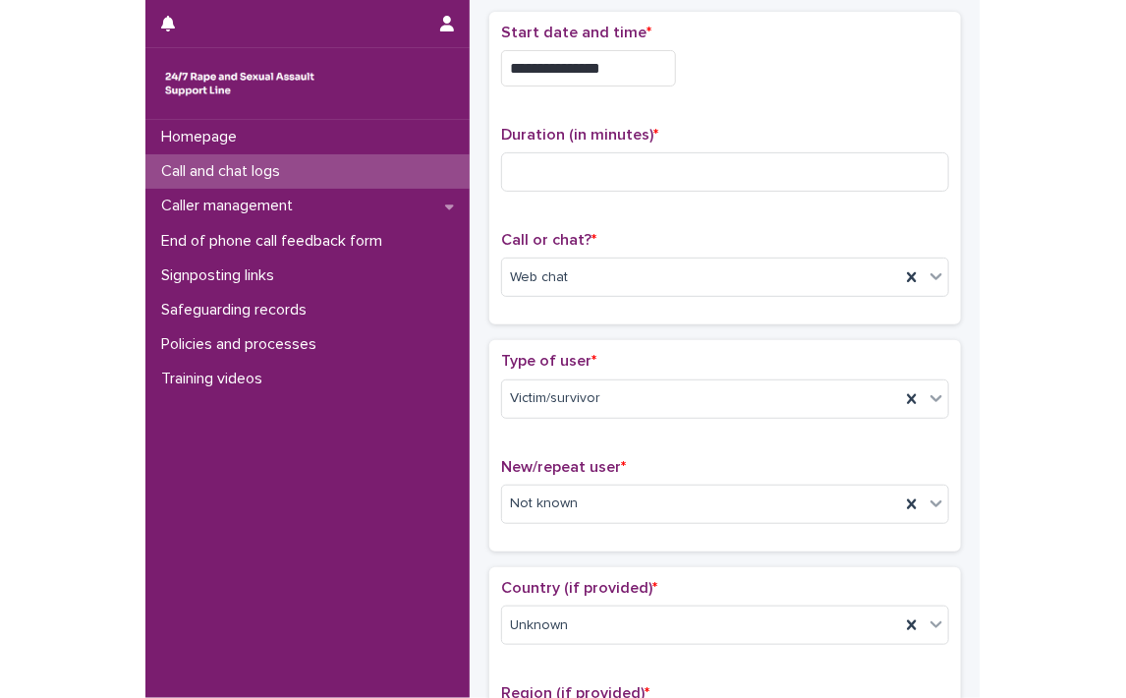
scroll to position [0, 0]
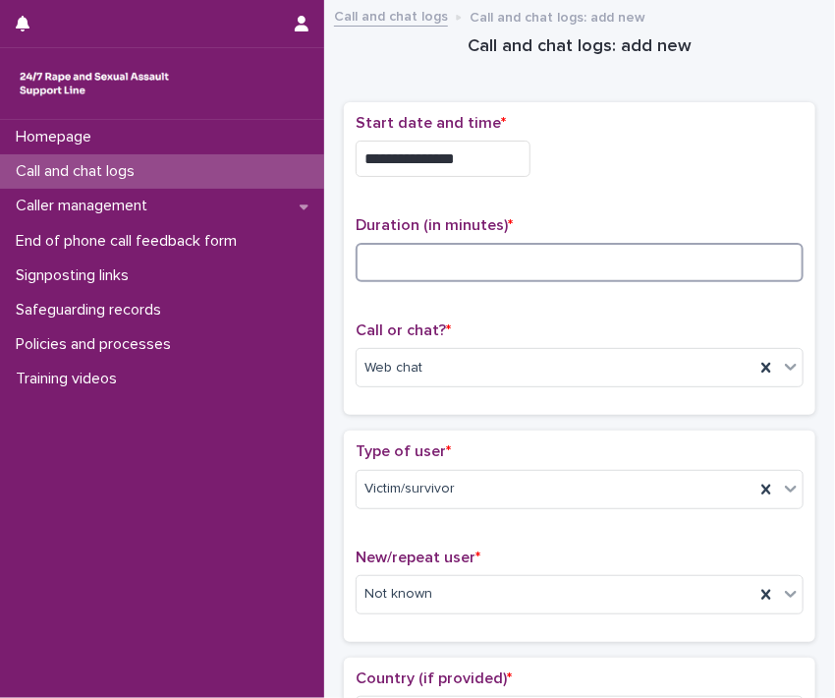
click at [396, 260] on input at bounding box center [580, 262] width 448 height 39
type input "**"
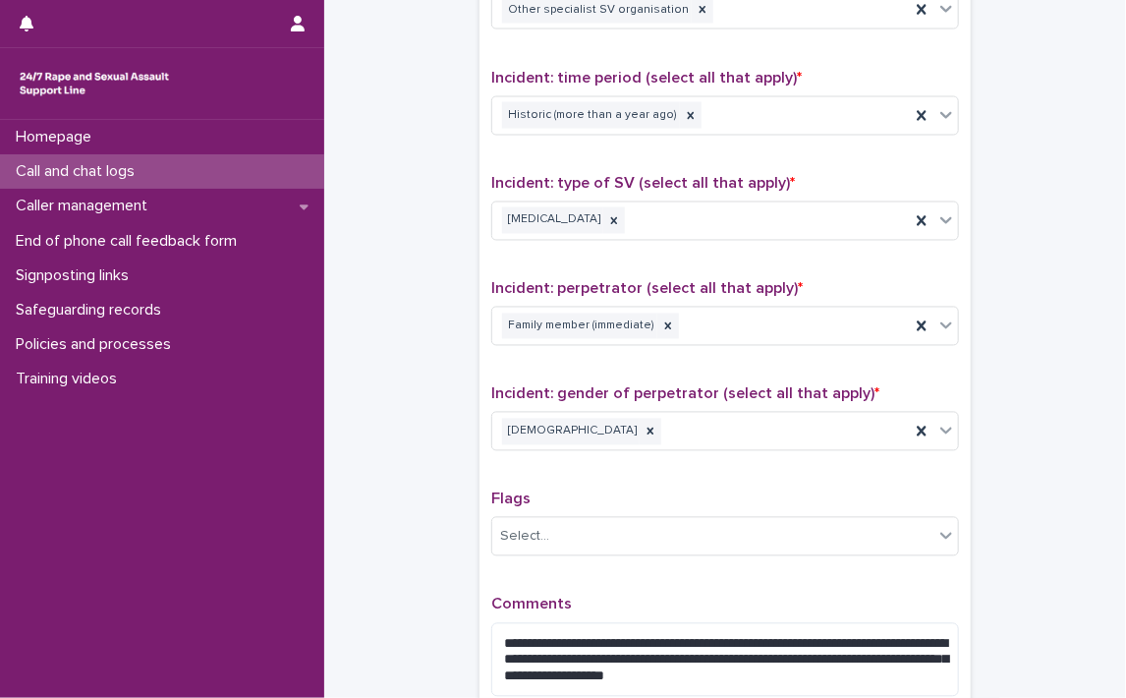
scroll to position [1451, 0]
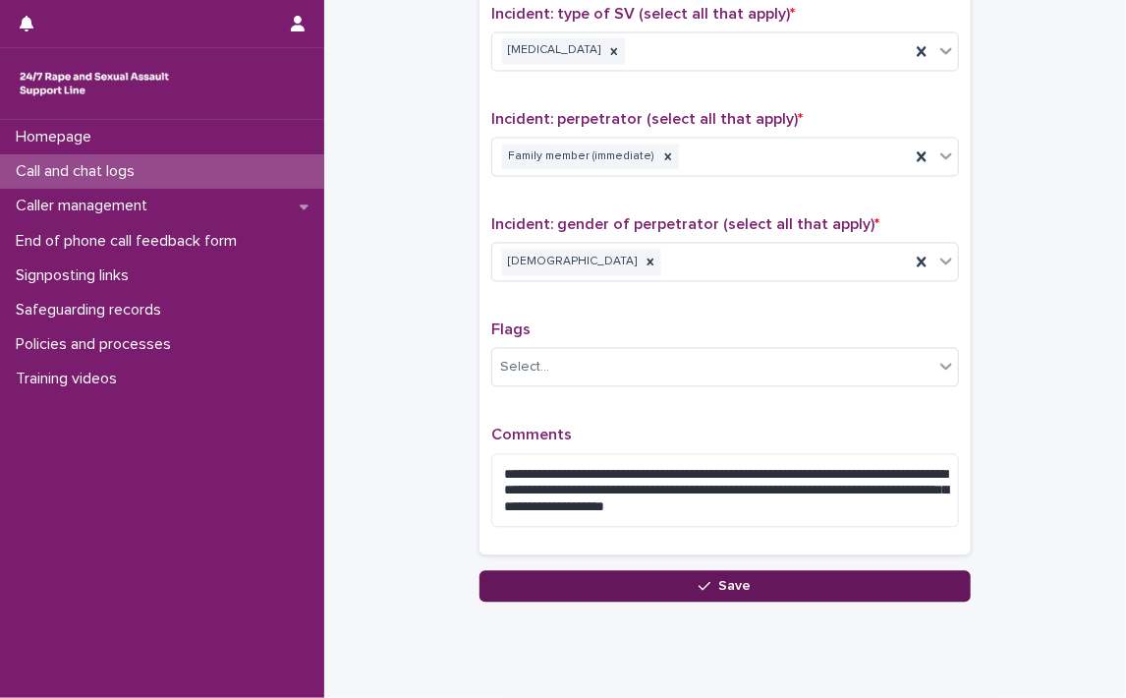
click at [834, 580] on button "Save" at bounding box center [725, 585] width 491 height 31
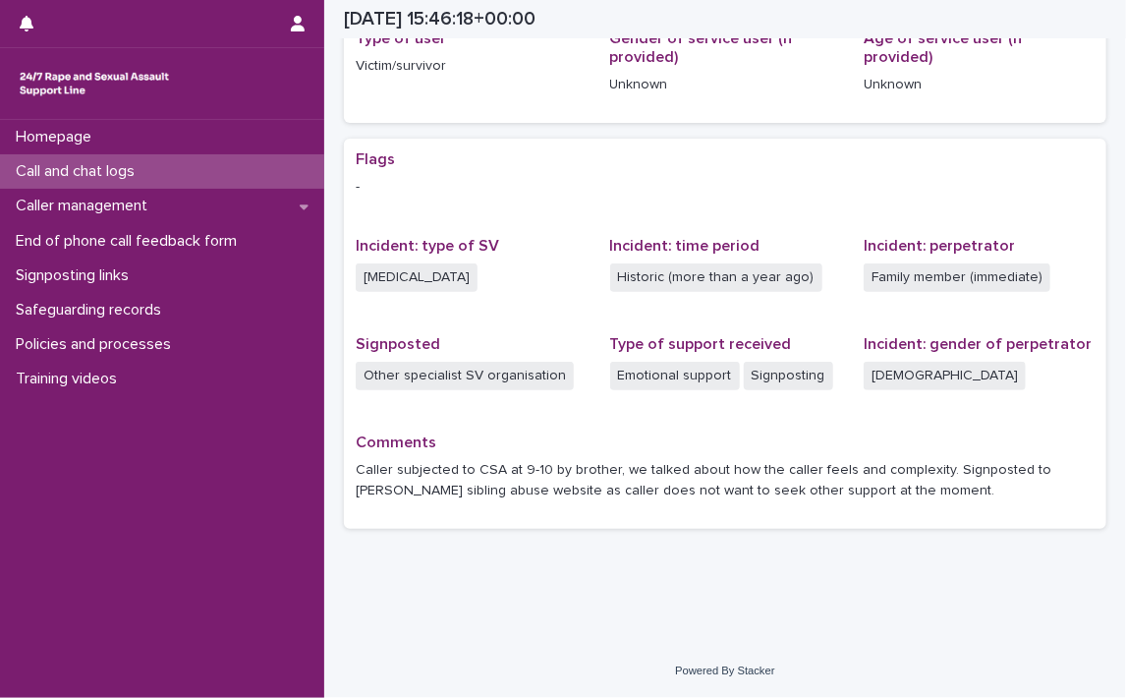
scroll to position [289, 0]
click at [292, 25] on icon "button" at bounding box center [298, 24] width 14 height 16
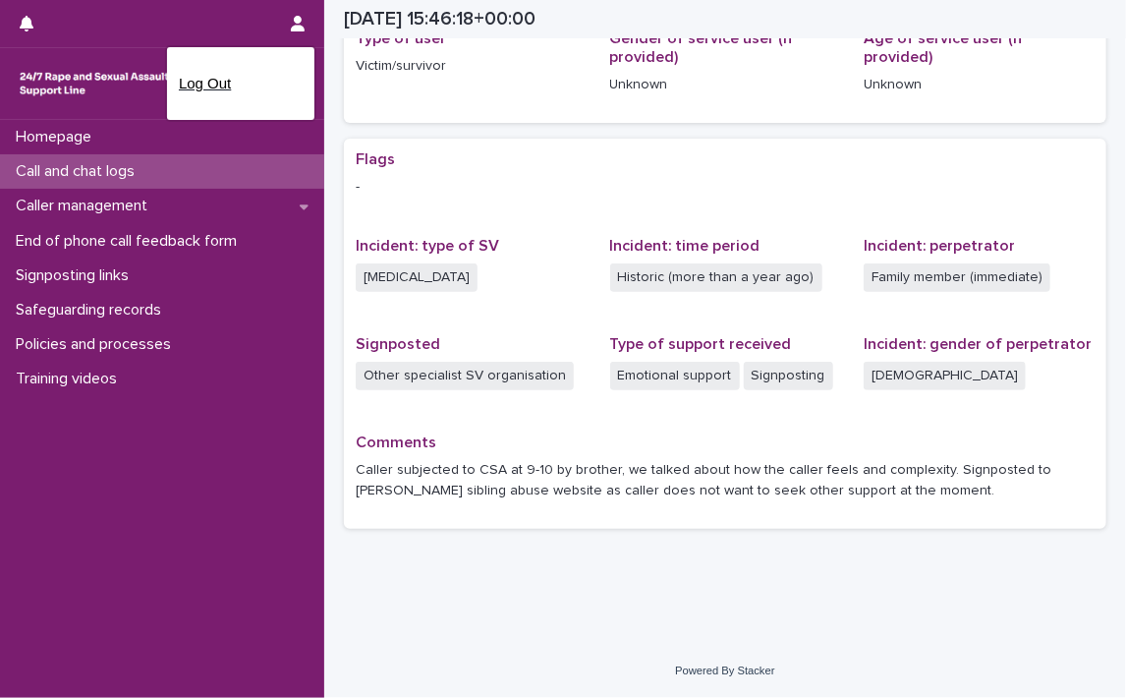
click at [225, 88] on p "Log Out" at bounding box center [241, 83] width 124 height 33
